Goal: Find specific page/section: Find specific page/section

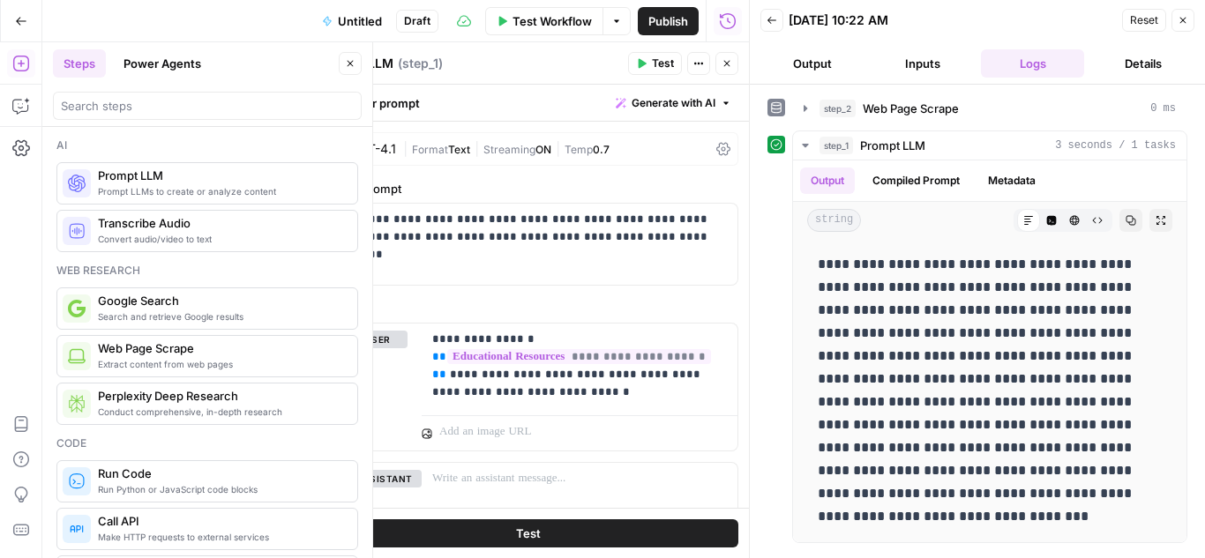
scroll to position [3, 0]
click at [774, 21] on icon "button" at bounding box center [771, 20] width 11 height 11
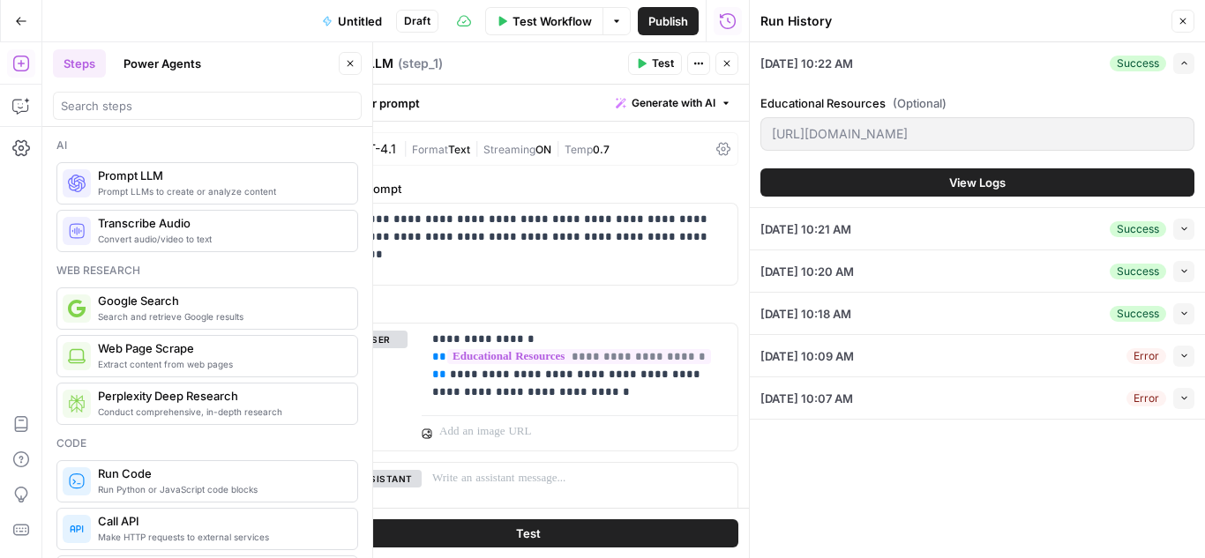
click at [1185, 18] on icon "button" at bounding box center [1182, 21] width 11 height 11
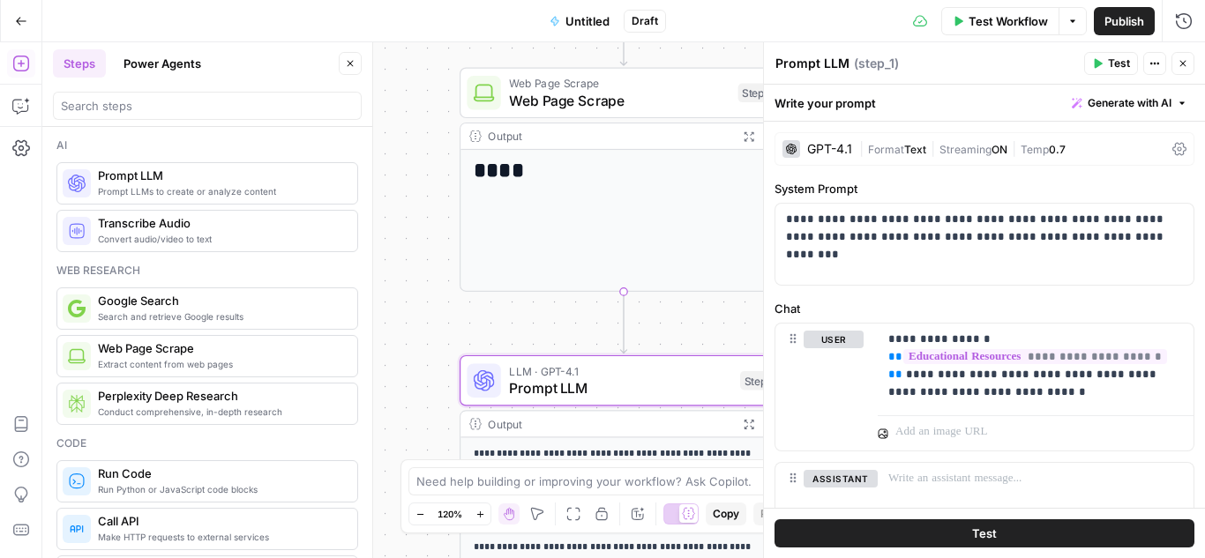
click at [1182, 64] on icon "button" at bounding box center [1182, 63] width 11 height 11
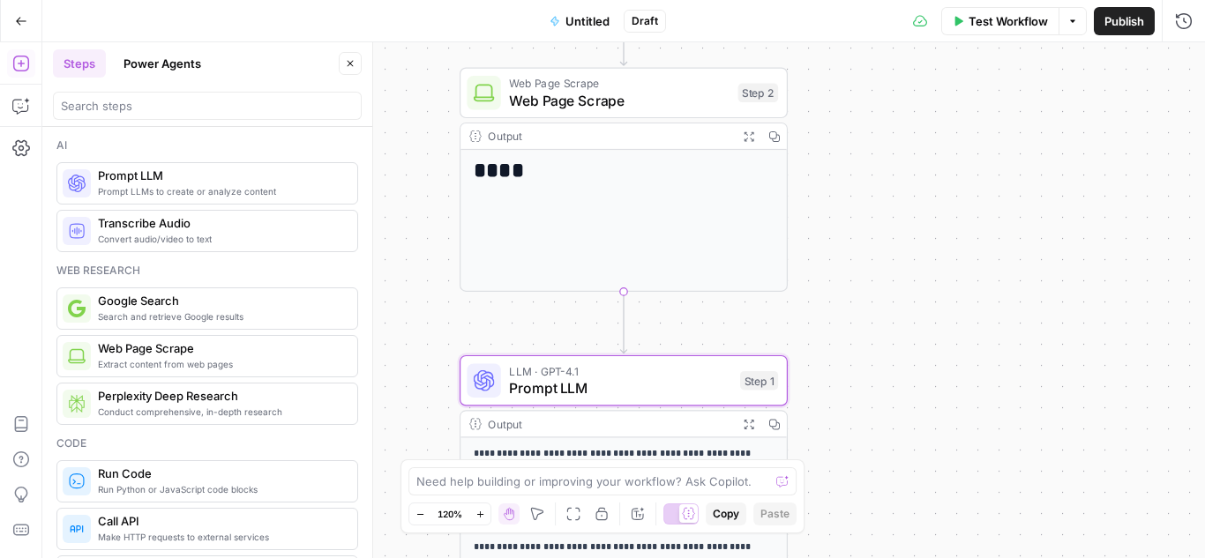
click at [21, 17] on icon "button" at bounding box center [21, 21] width 12 height 12
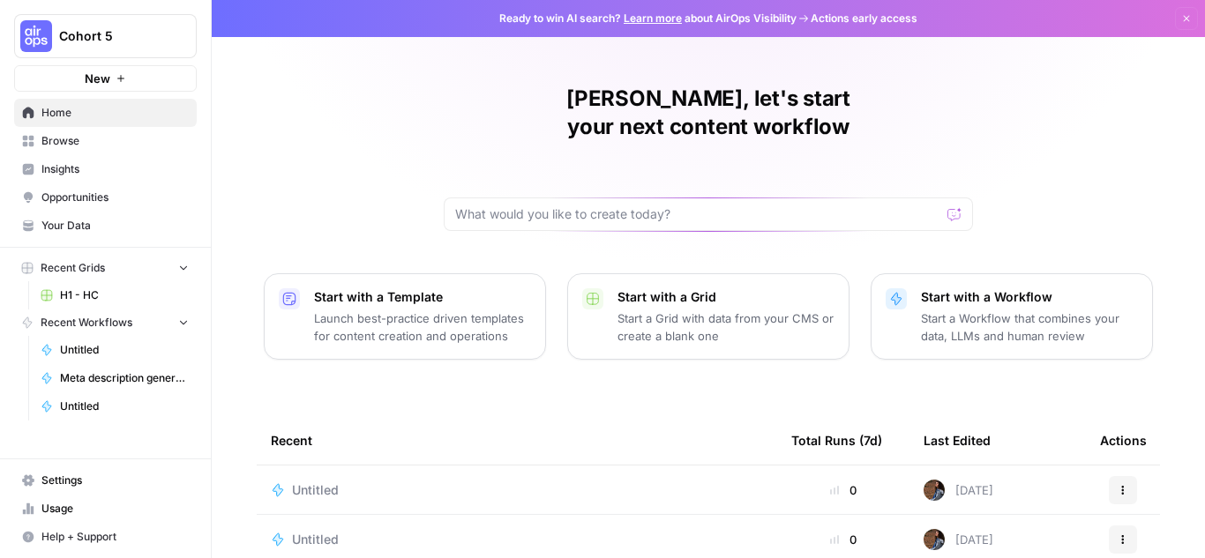
click at [75, 140] on span "Browse" at bounding box center [114, 141] width 147 height 16
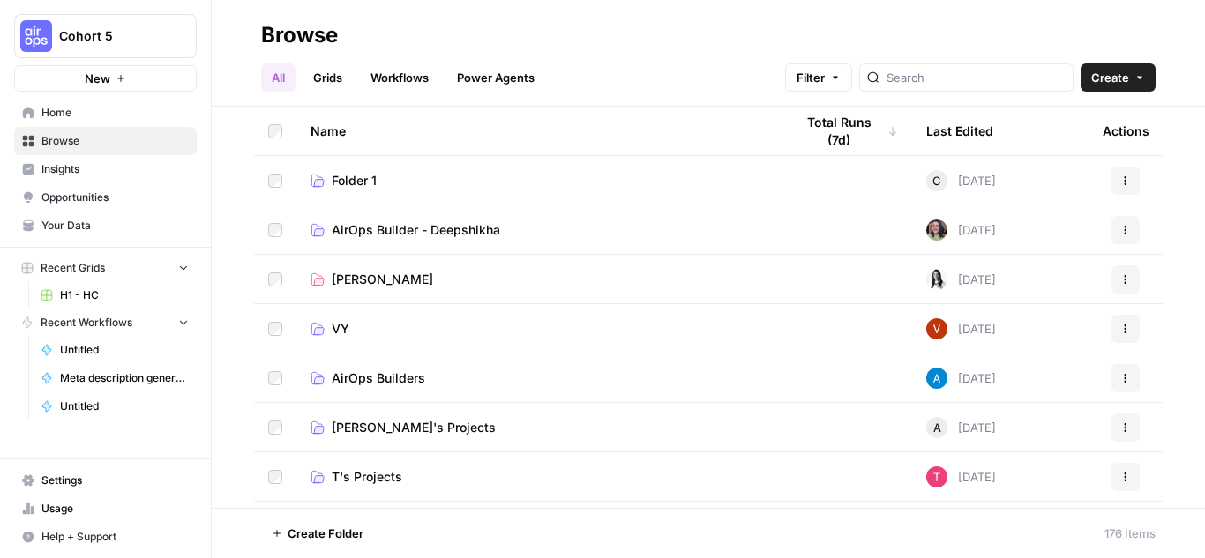
click at [406, 71] on link "Workflows" at bounding box center [399, 78] width 79 height 28
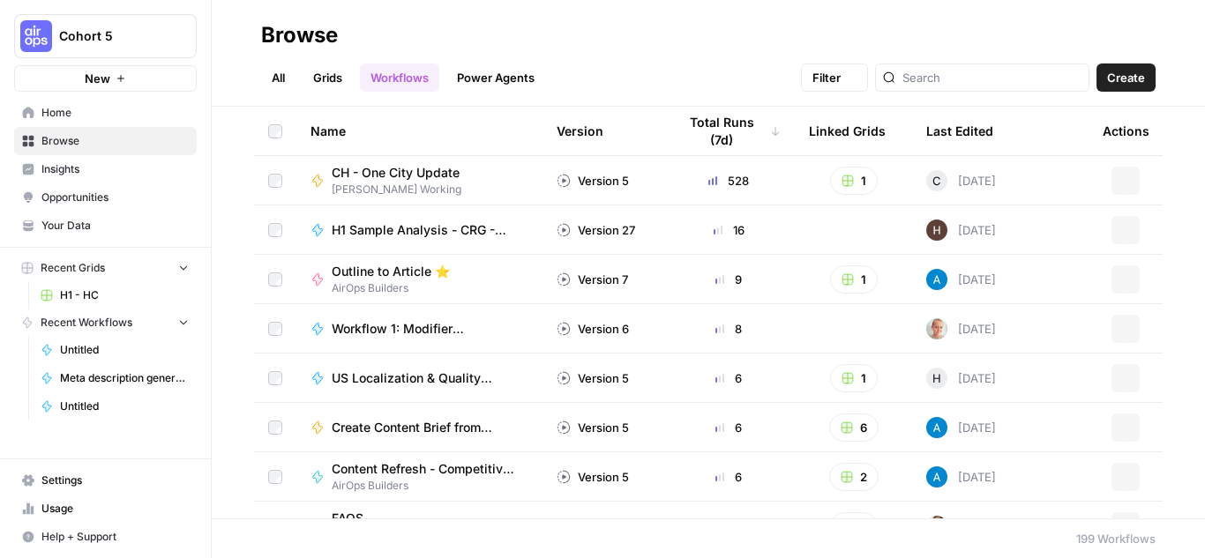
click at [498, 71] on link "Power Agents" at bounding box center [495, 78] width 99 height 28
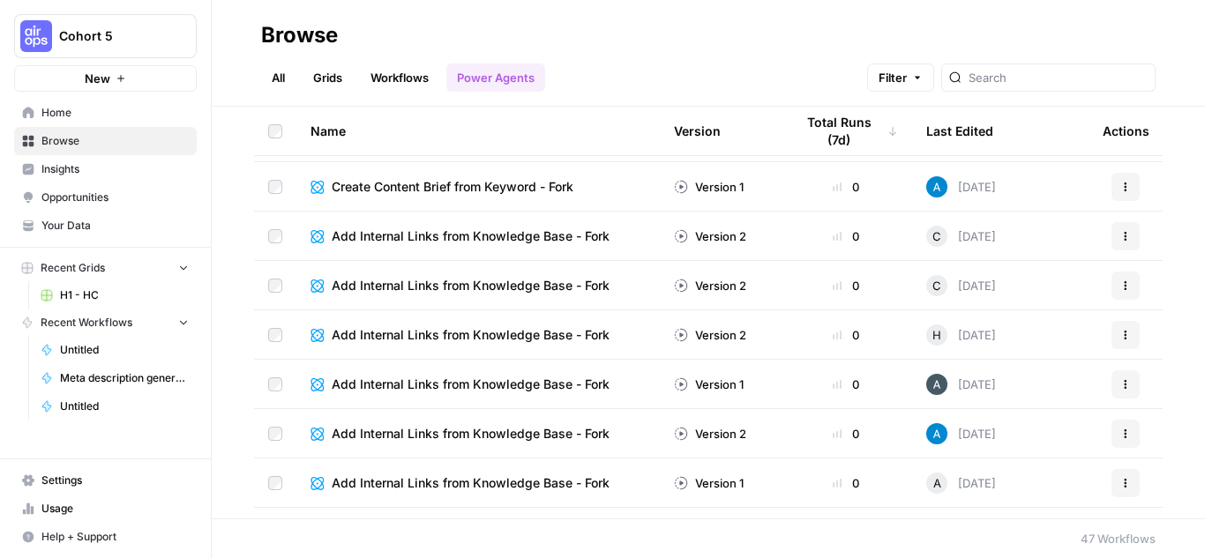
scroll to position [1783, 0]
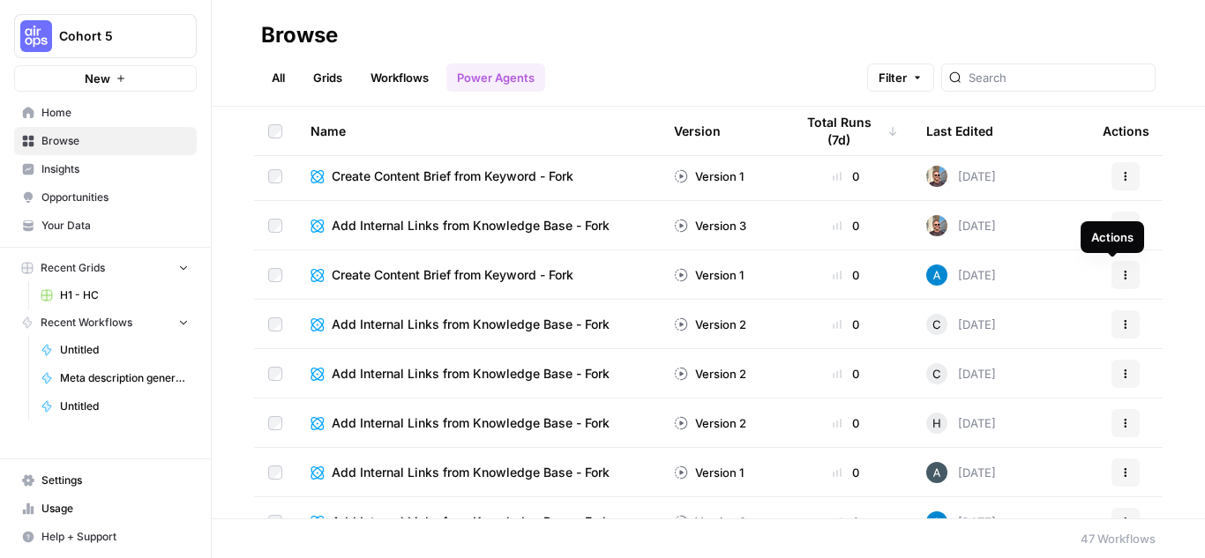
click at [1120, 273] on icon "button" at bounding box center [1125, 275] width 11 height 11
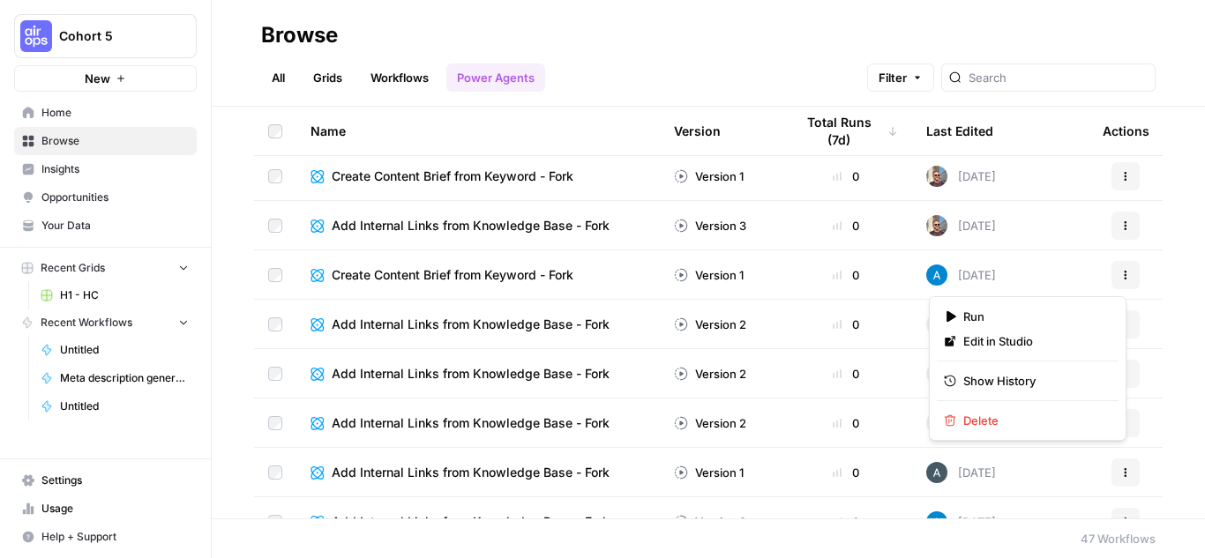
click at [518, 279] on span "Create Content Brief from Keyword - Fork" at bounding box center [453, 275] width 242 height 18
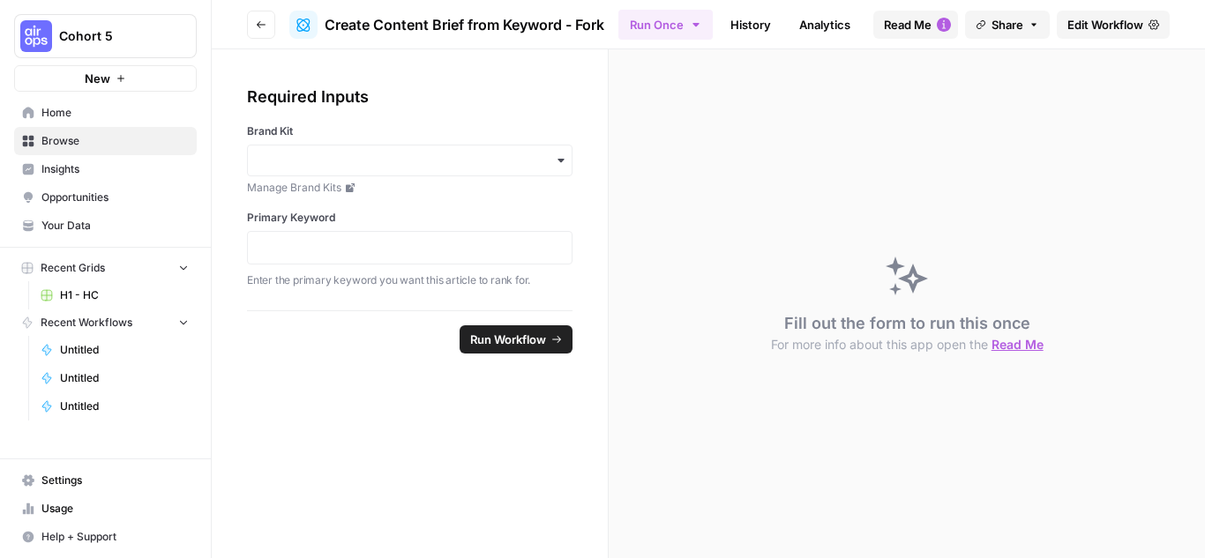
click at [261, 31] on button "Go back" at bounding box center [261, 25] width 28 height 28
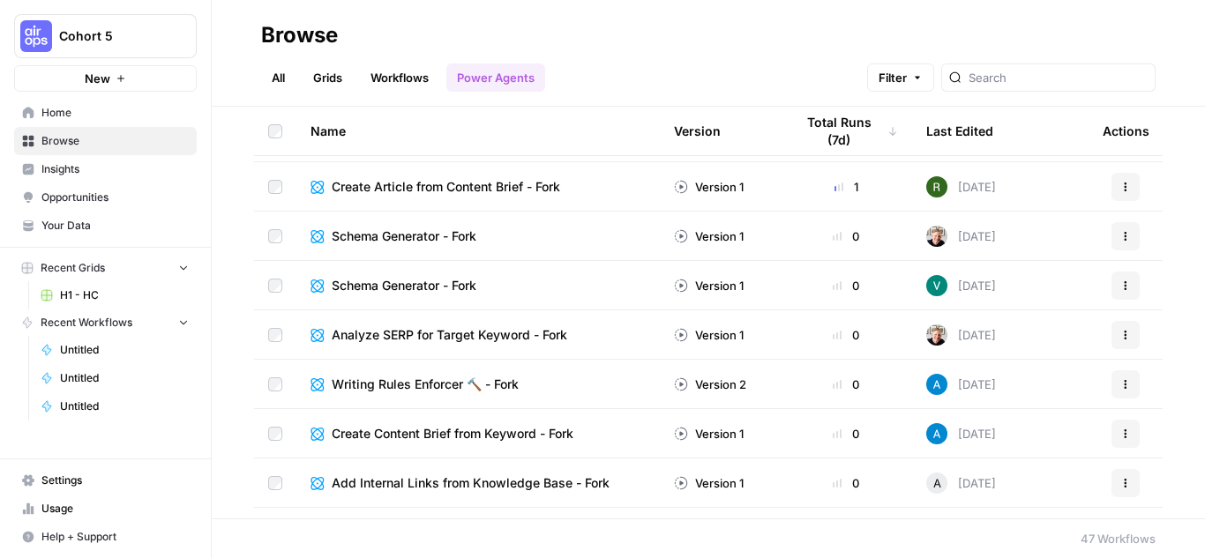
scroll to position [529, 0]
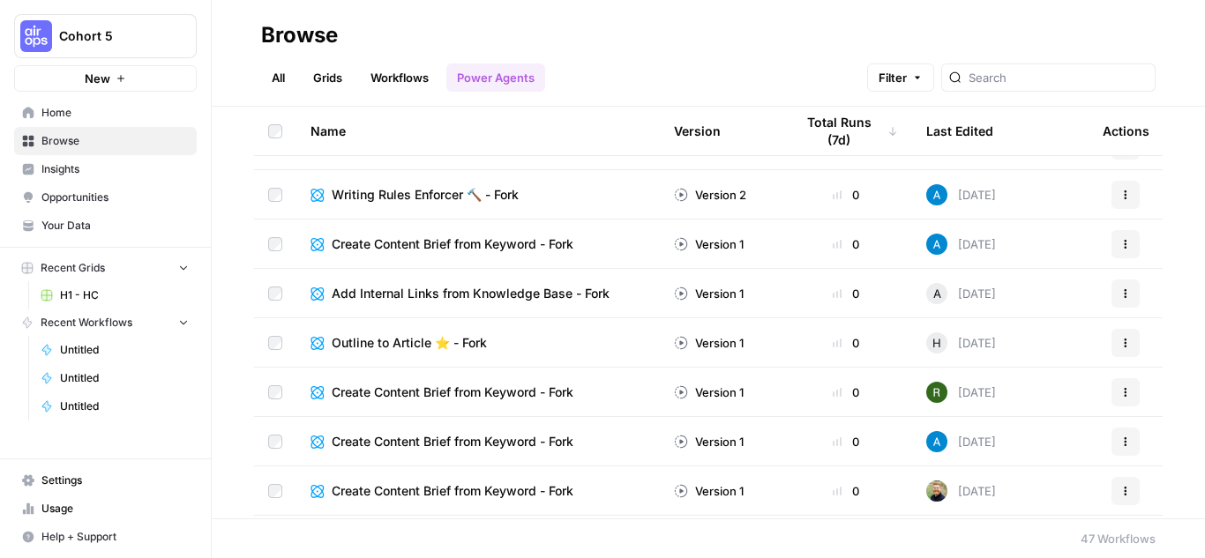
click at [1120, 243] on icon "button" at bounding box center [1125, 244] width 11 height 11
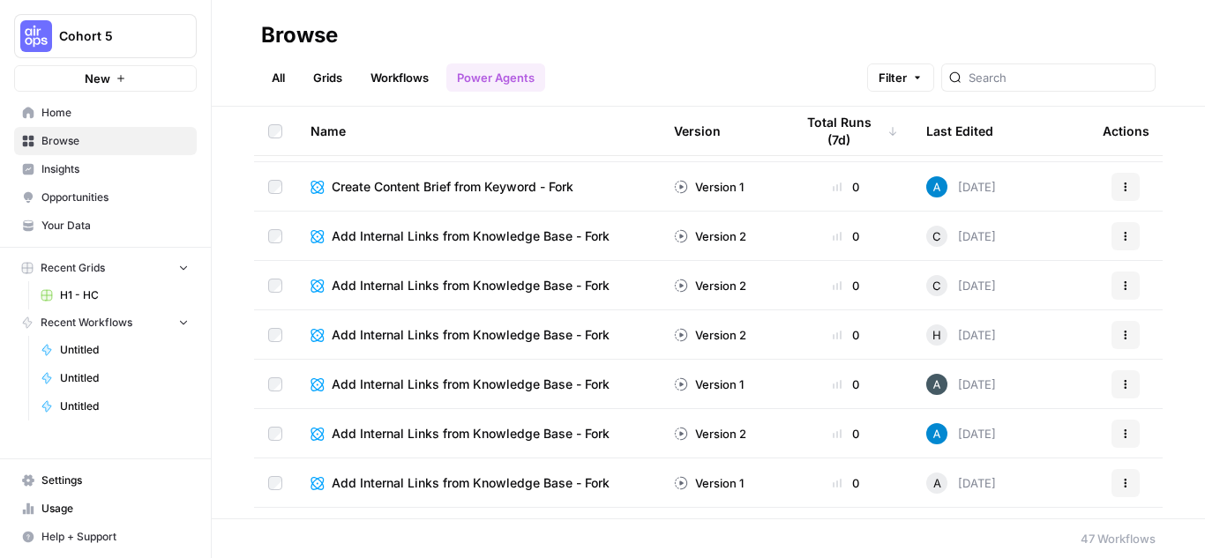
scroll to position [1783, 0]
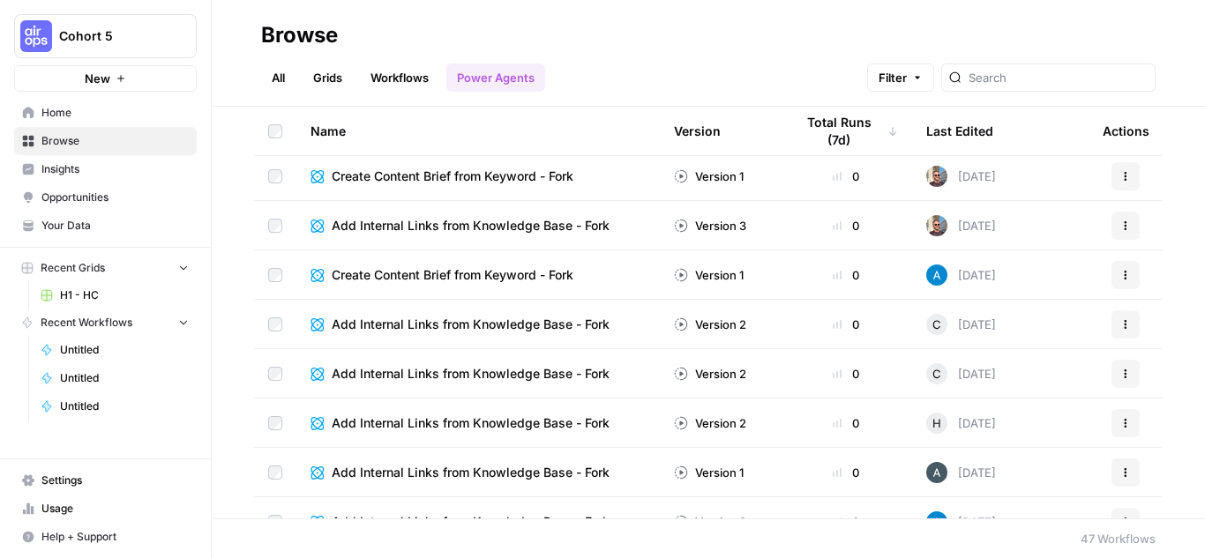
click at [1118, 278] on button "Actions" at bounding box center [1125, 275] width 28 height 28
click at [1002, 385] on span "Show History" at bounding box center [1033, 381] width 141 height 18
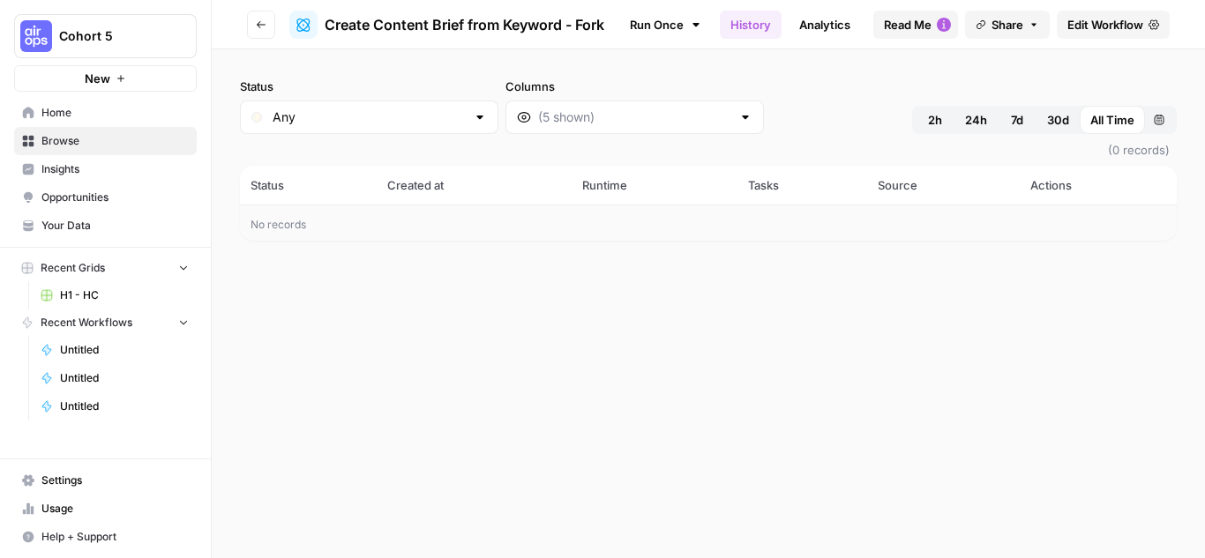
click at [252, 21] on button "Go back" at bounding box center [261, 25] width 28 height 28
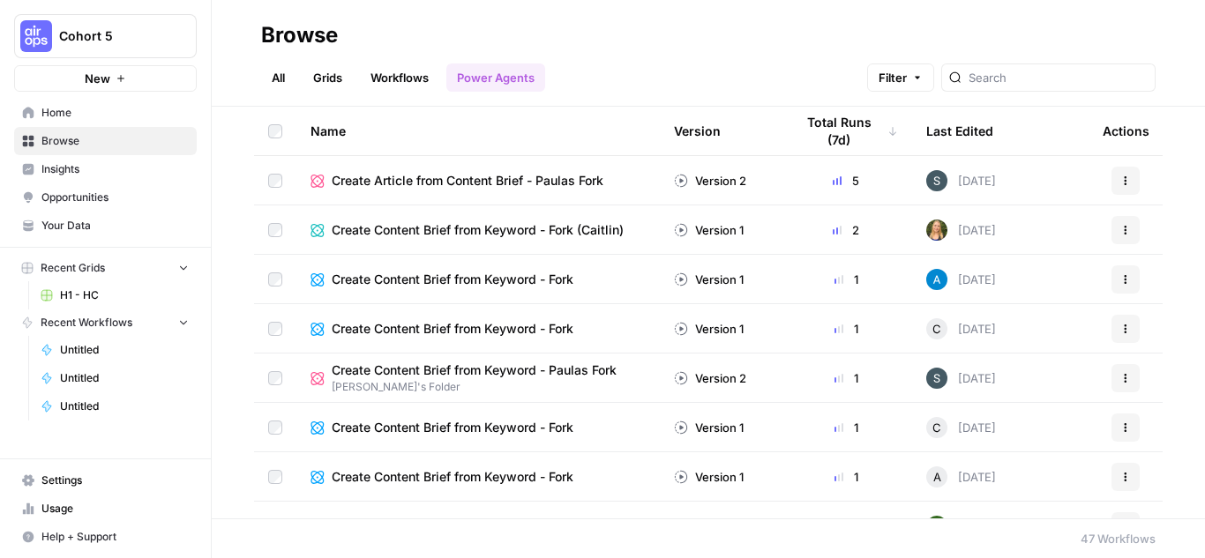
click at [565, 230] on span "Create Content Brief from Keyword - Fork (Caitlin)" at bounding box center [478, 230] width 292 height 18
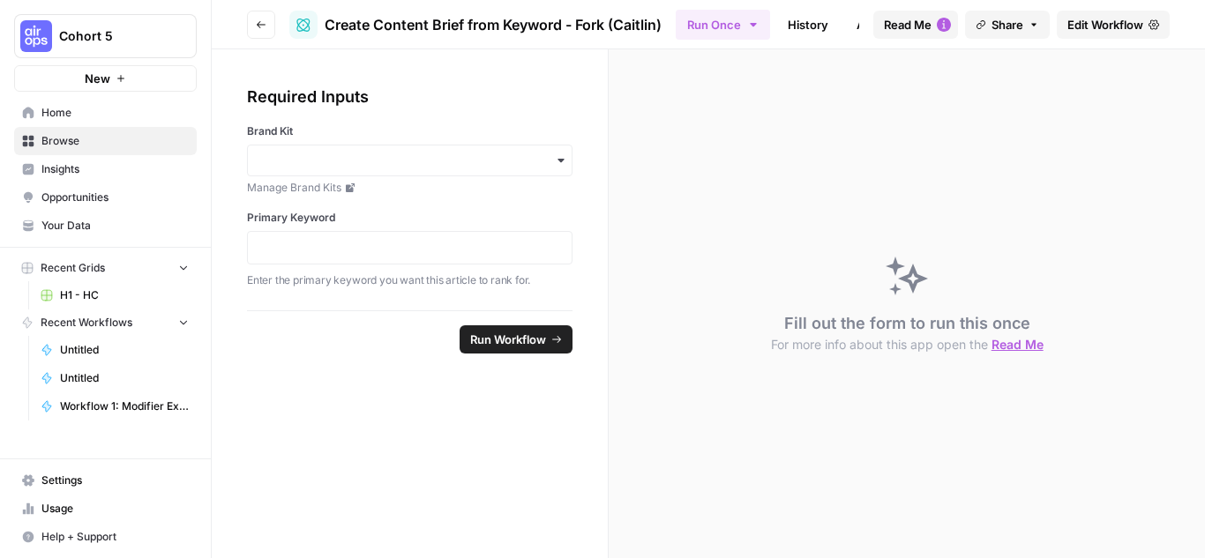
click at [253, 29] on button "Go back" at bounding box center [261, 25] width 28 height 28
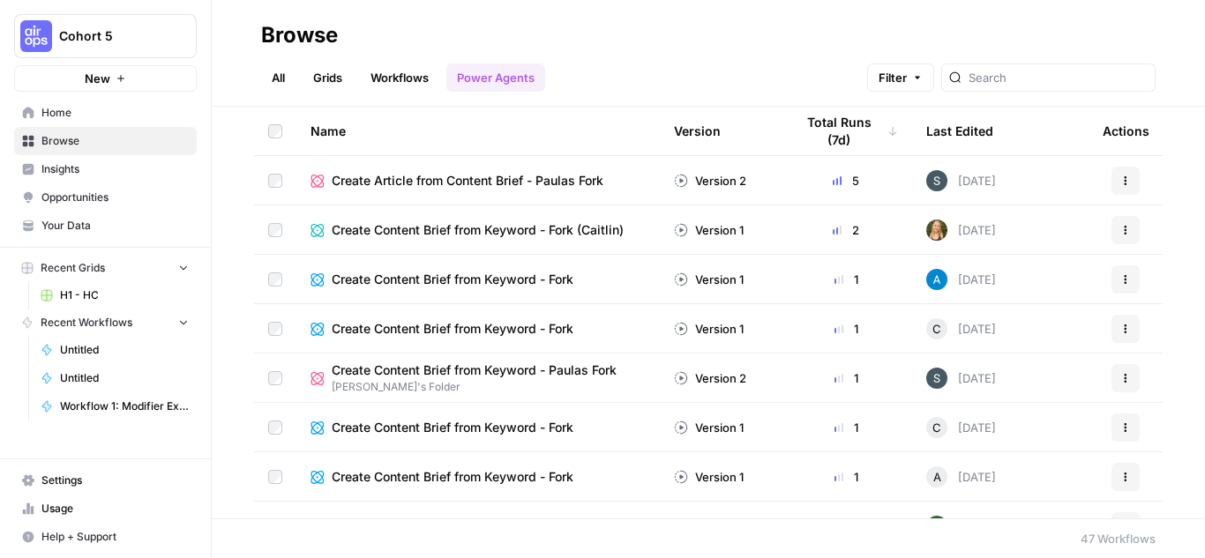
click at [1120, 329] on icon "button" at bounding box center [1125, 329] width 11 height 11
click at [1120, 382] on icon "button" at bounding box center [1125, 378] width 11 height 11
click at [1111, 385] on button "Actions" at bounding box center [1125, 378] width 28 height 28
click at [1111, 440] on button "Actions" at bounding box center [1125, 428] width 28 height 28
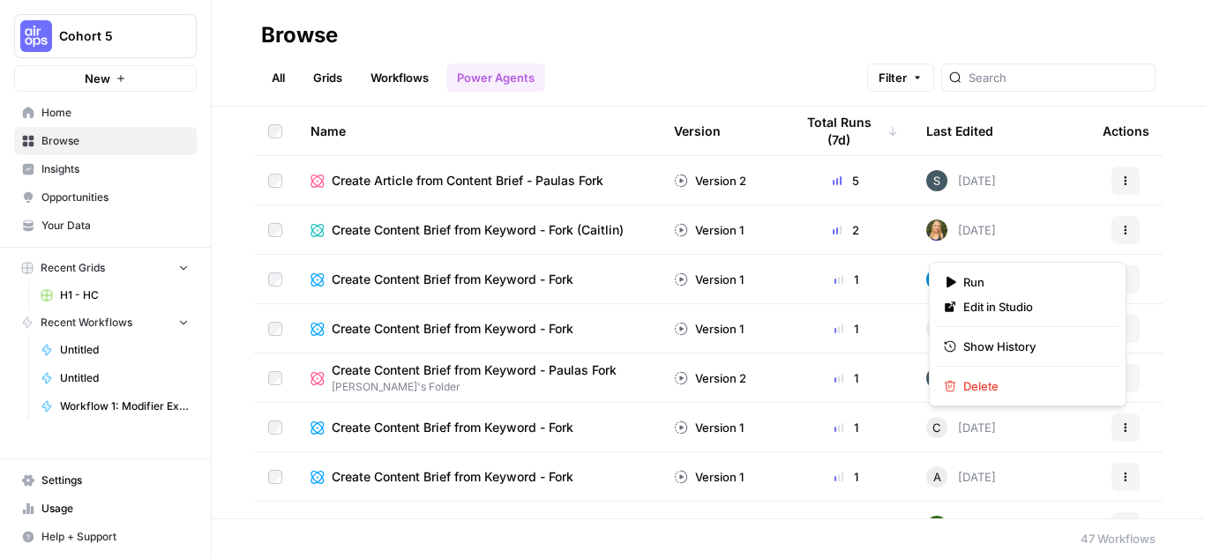
click at [1111, 440] on button "Actions" at bounding box center [1125, 428] width 28 height 28
click at [415, 83] on link "Workflows" at bounding box center [399, 78] width 79 height 28
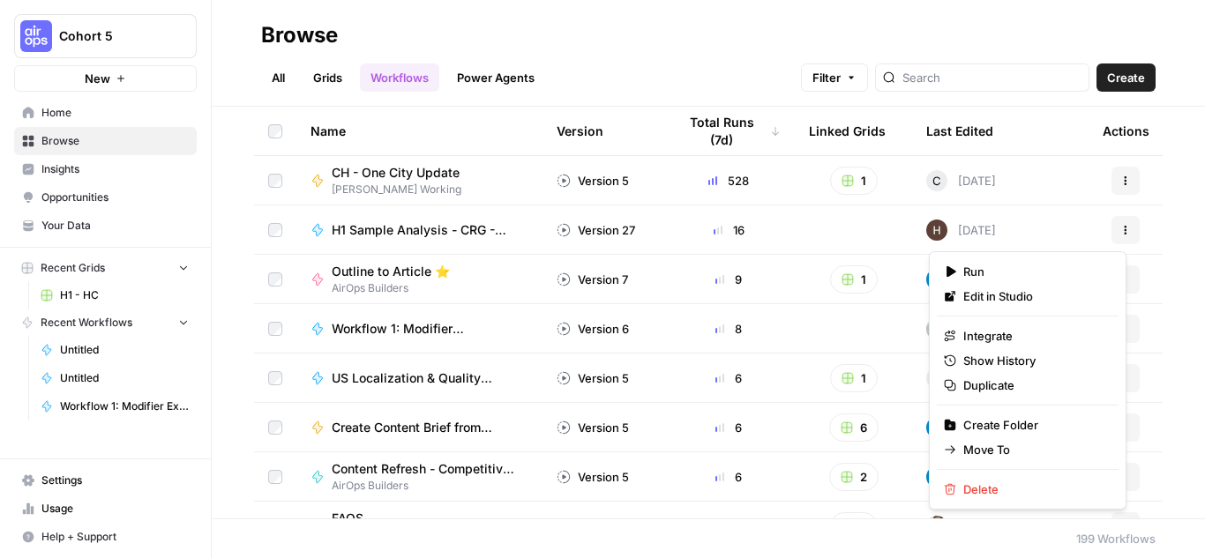
click at [1111, 234] on button "Actions" at bounding box center [1125, 230] width 28 height 28
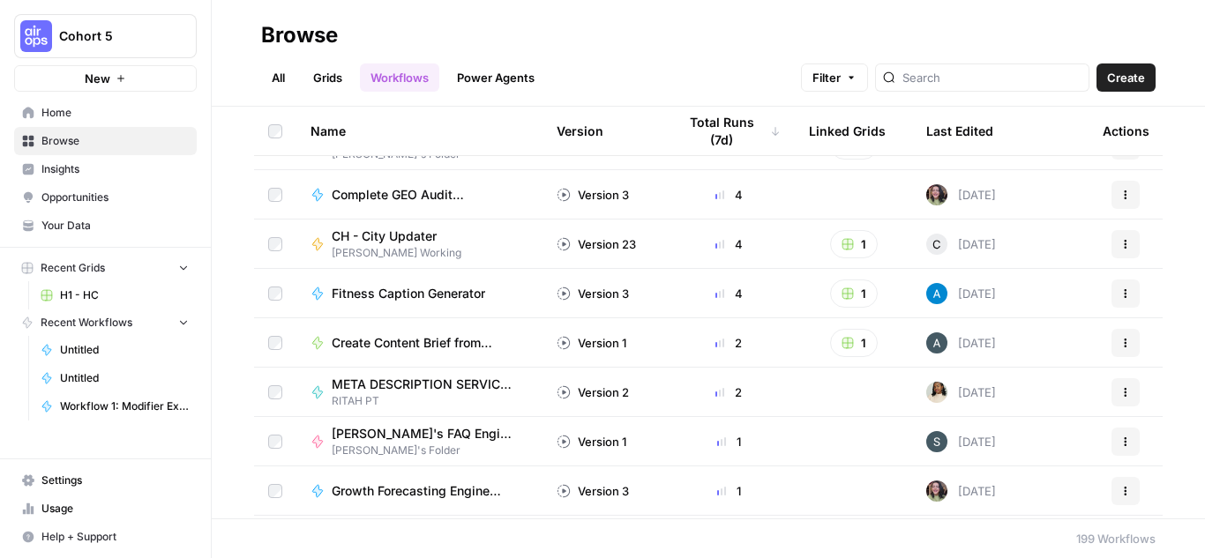
scroll to position [265, 0]
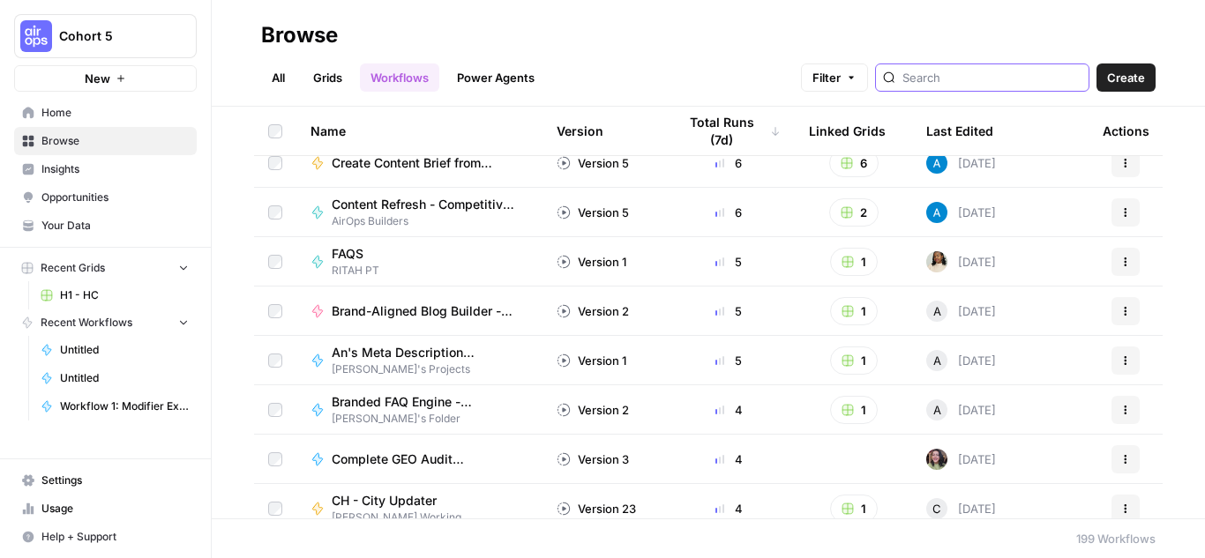
click at [976, 78] on input "search" at bounding box center [991, 78] width 179 height 18
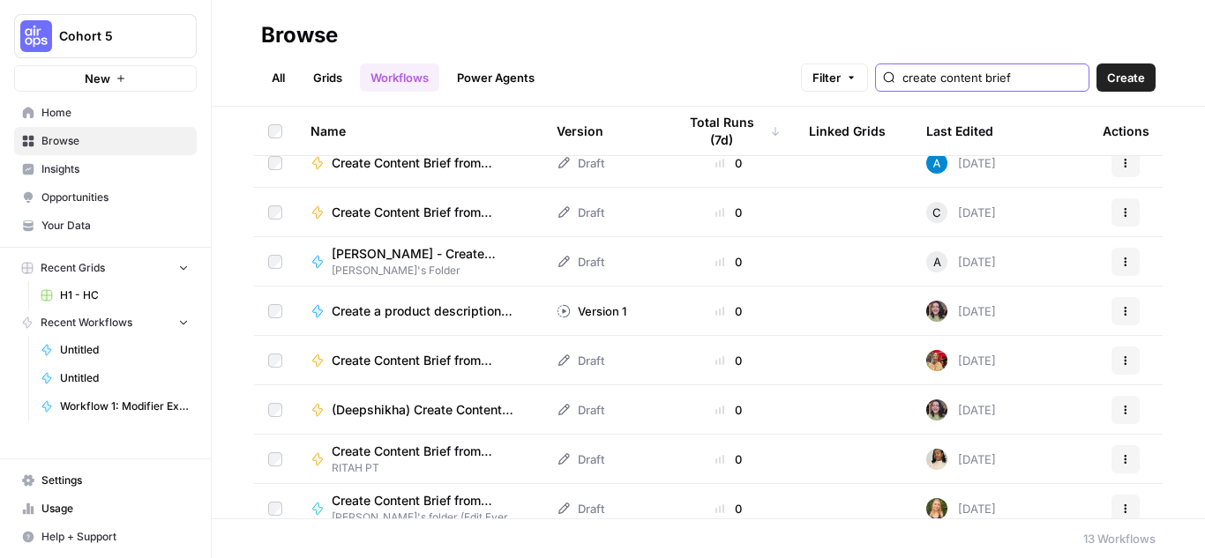
scroll to position [230, 0]
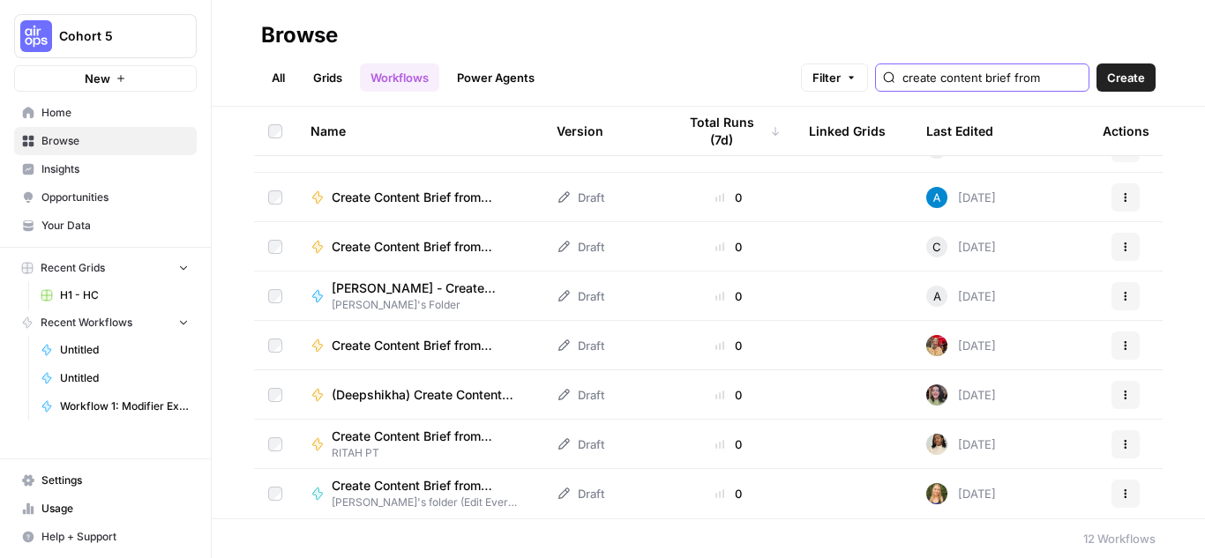
scroll to position [0, 6]
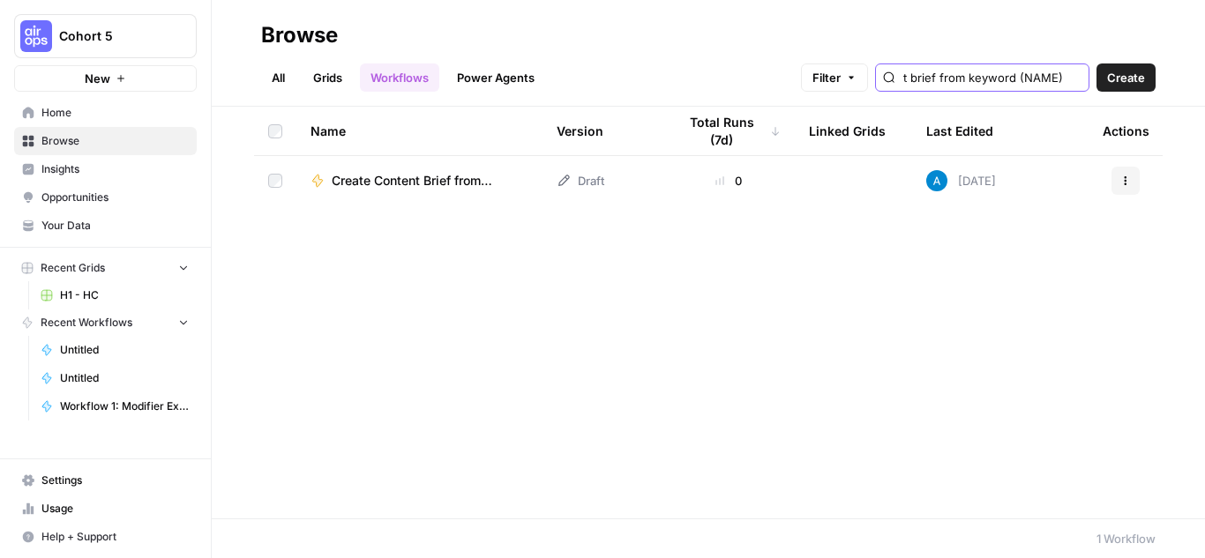
type input "create content brief from keyword (NAME)"
click at [1118, 182] on button "Actions" at bounding box center [1125, 181] width 28 height 28
click at [411, 175] on span "Create Content Brief from Keyword (NAME)" at bounding box center [423, 181] width 183 height 18
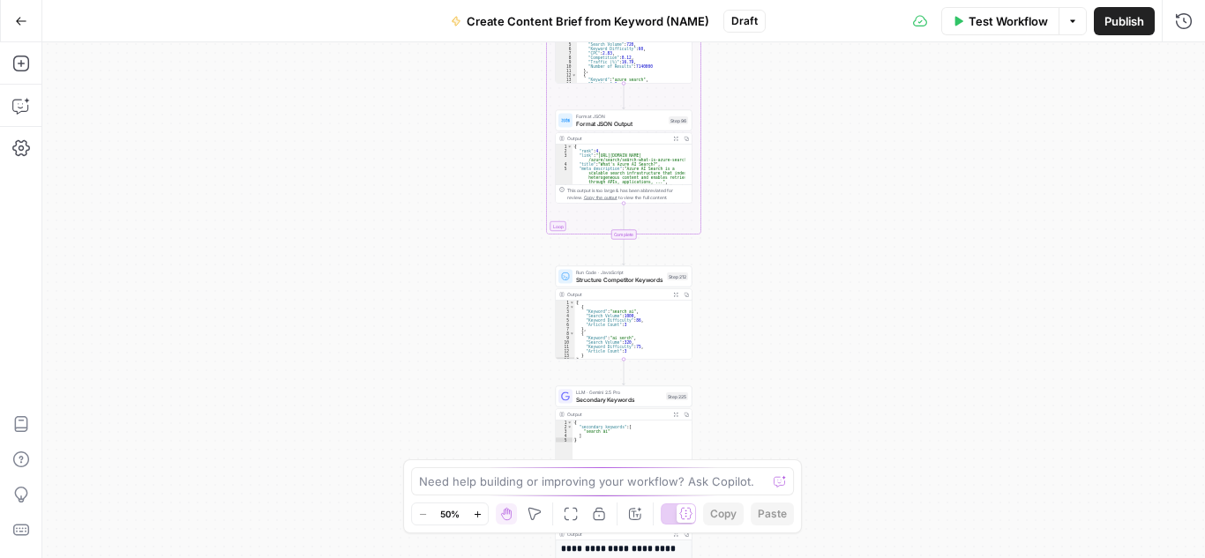
click at [21, 15] on icon "button" at bounding box center [21, 21] width 12 height 12
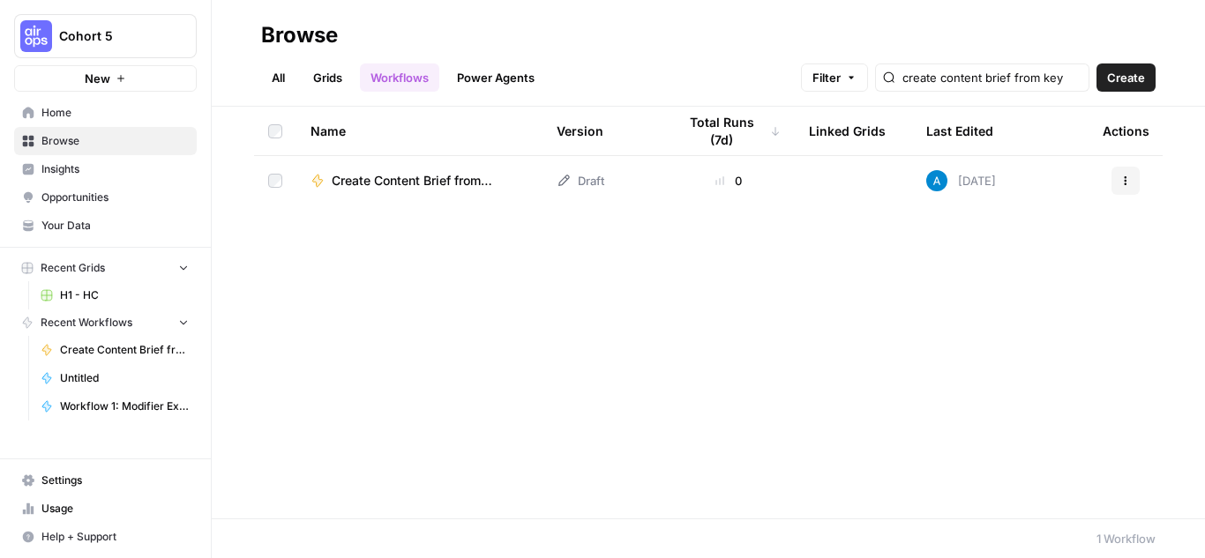
click at [497, 74] on link "Power Agents" at bounding box center [495, 78] width 99 height 28
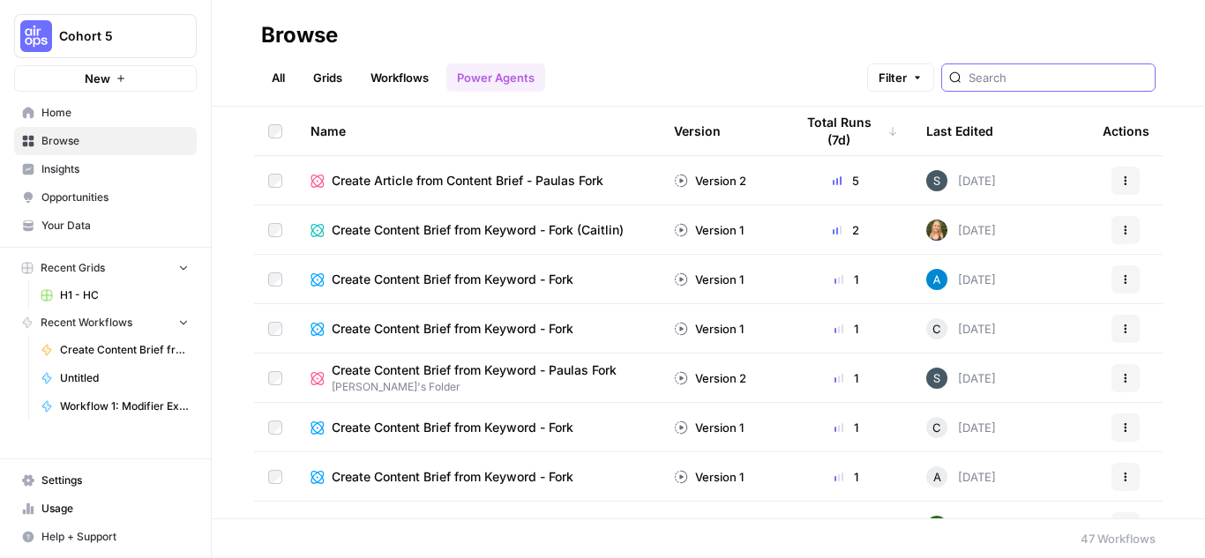
click at [1011, 85] on input "search" at bounding box center [1057, 78] width 179 height 18
type input "create content brief from keyword (NAME)"
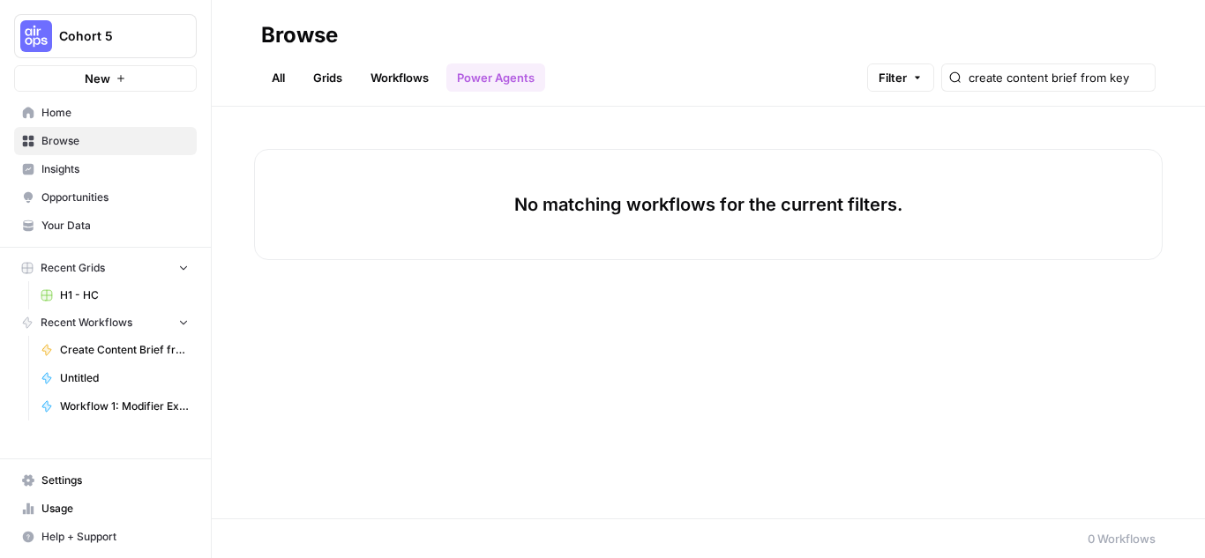
click at [280, 68] on link "All" at bounding box center [278, 78] width 34 height 28
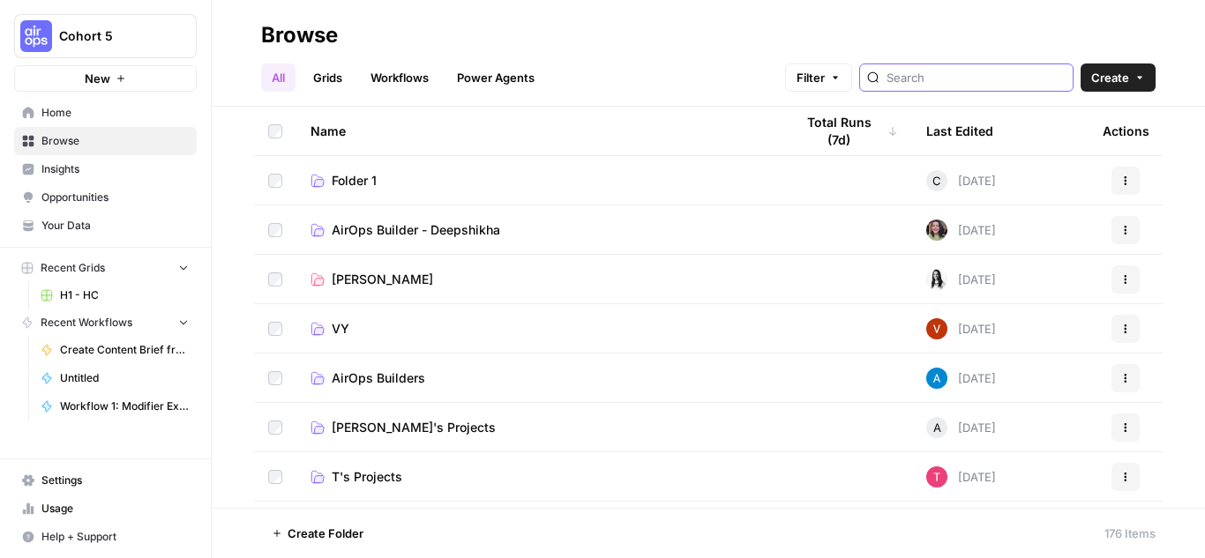
click at [979, 78] on input "search" at bounding box center [975, 78] width 179 height 18
type input "create content brief from keyword (NAME)"
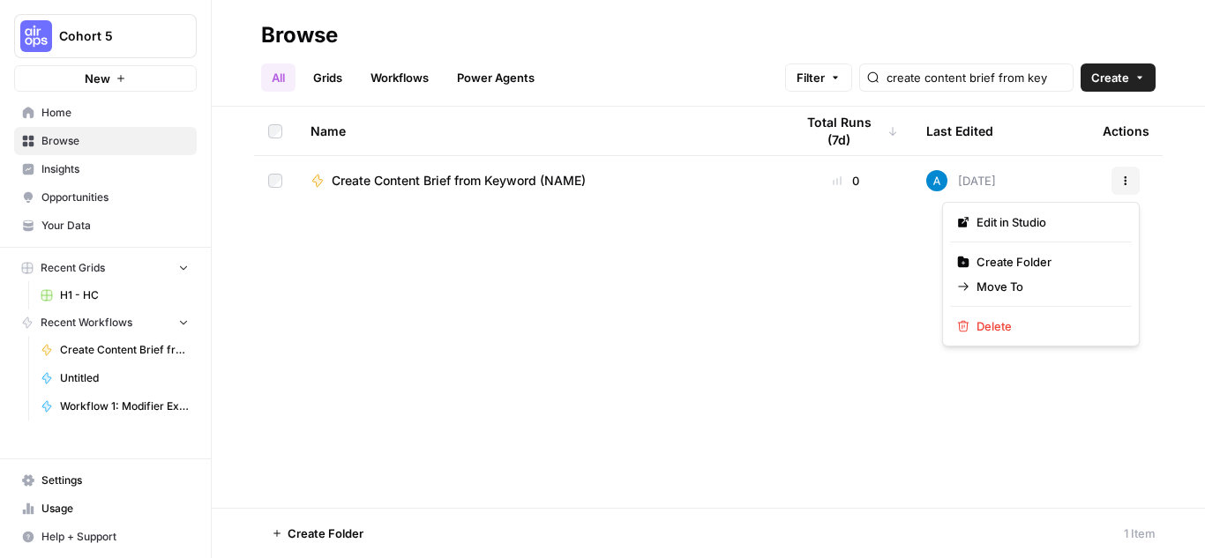
click at [1119, 178] on button "Actions" at bounding box center [1125, 181] width 28 height 28
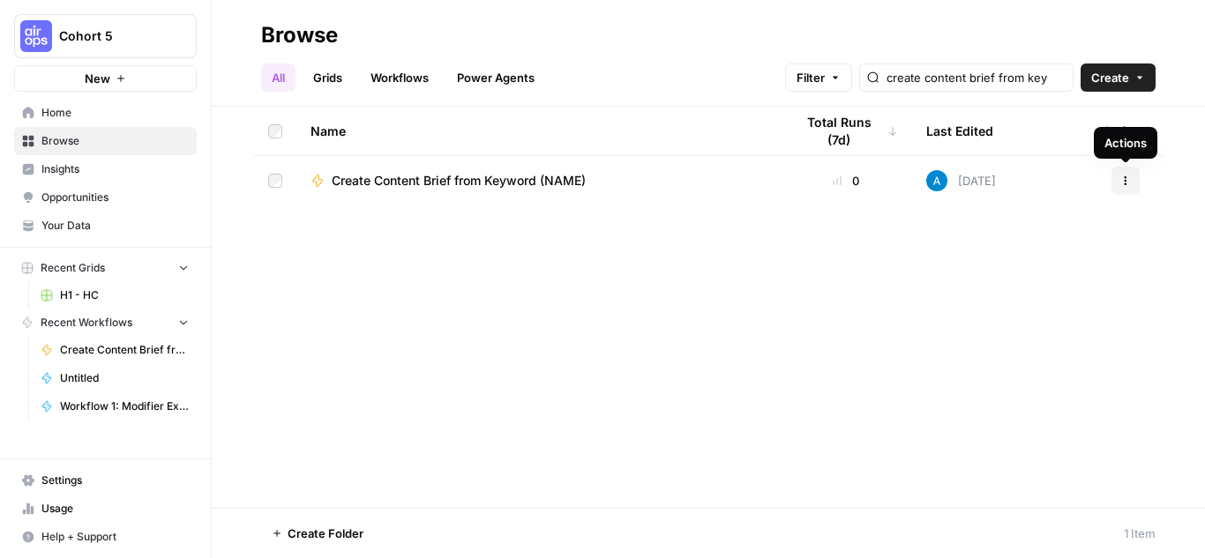
click at [1125, 179] on icon "button" at bounding box center [1125, 181] width 11 height 11
click at [498, 301] on div "Name Total Runs (7d) Last Edited Actions Create Content Brief from Keyword (NAM…" at bounding box center [708, 307] width 993 height 401
drag, startPoint x: 441, startPoint y: 185, endPoint x: 362, endPoint y: 235, distance: 93.5
click at [358, 242] on div "Name Total Runs (7d) Last Edited Actions Create Content Brief from Keyword (NAM…" at bounding box center [708, 307] width 993 height 401
